Goal: Information Seeking & Learning: Learn about a topic

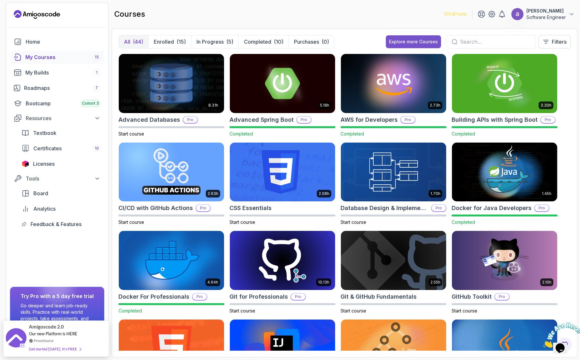
click at [412, 41] on div "Explore more Courses" at bounding box center [413, 42] width 49 height 6
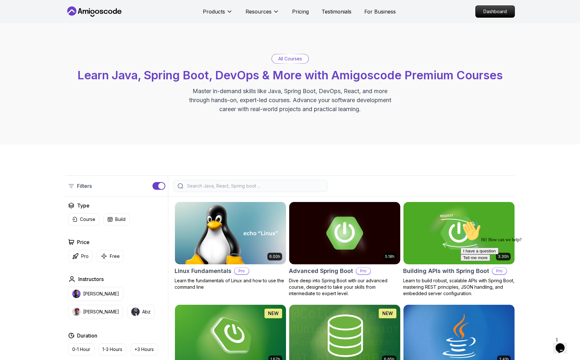
click at [296, 187] on input "search" at bounding box center [254, 186] width 137 height 6
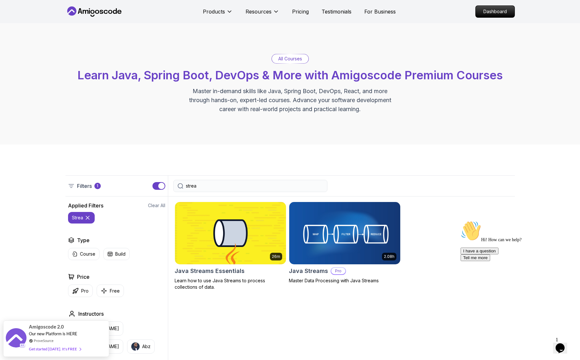
type input "strea"
